Goal: Task Accomplishment & Management: Manage account settings

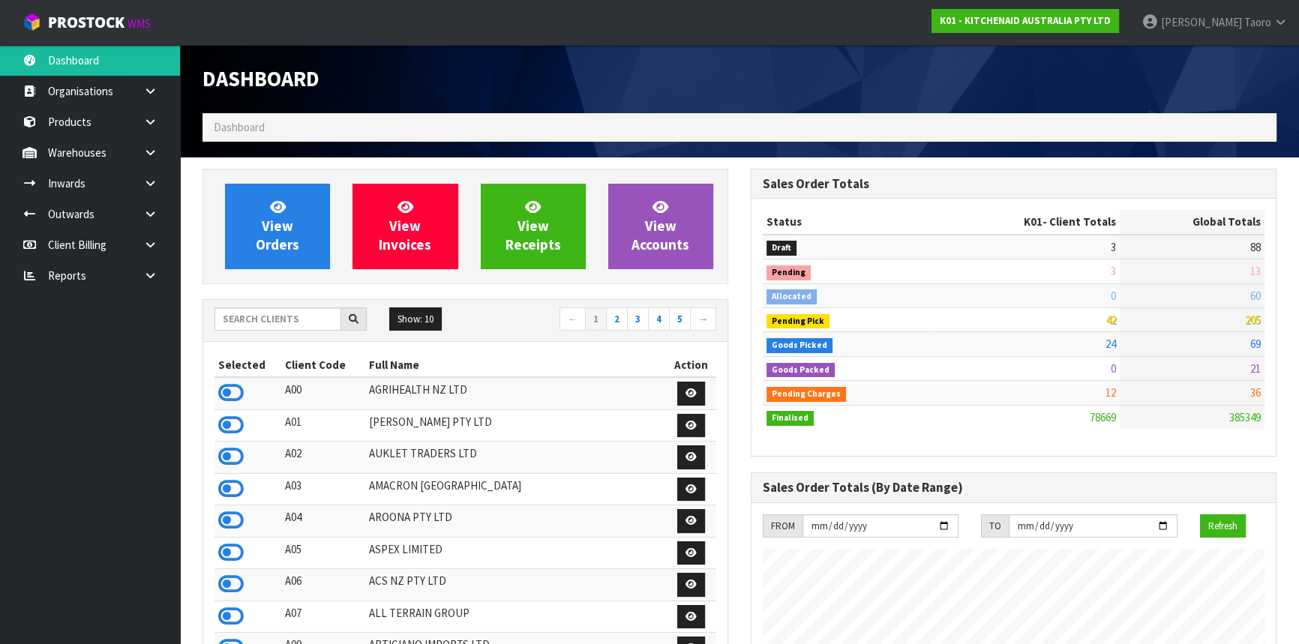
scroll to position [1134, 548]
click at [1239, 26] on span "[PERSON_NAME]" at bounding box center [1201, 22] width 81 height 14
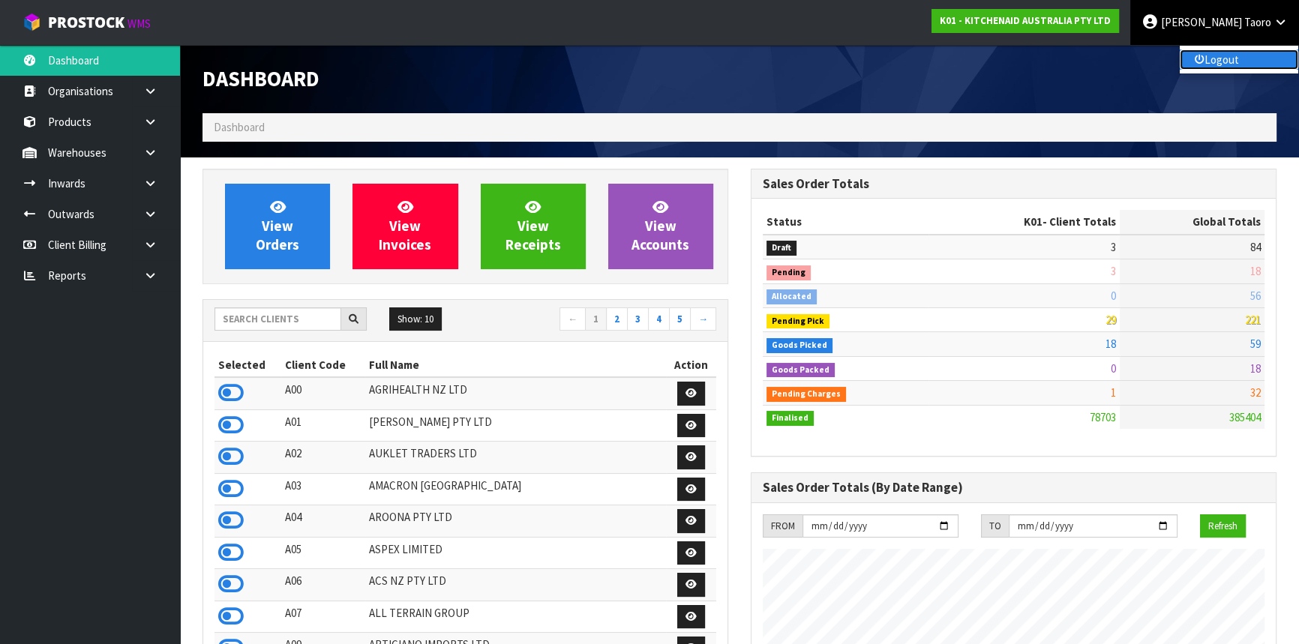
click at [1229, 60] on link "Logout" at bounding box center [1239, 60] width 119 height 20
